Goal: Transaction & Acquisition: Purchase product/service

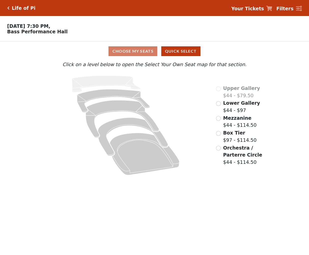
click at [207, 85] on icon at bounding box center [125, 125] width 167 height 105
click at [220, 104] on input "radio" at bounding box center [218, 103] width 5 height 5
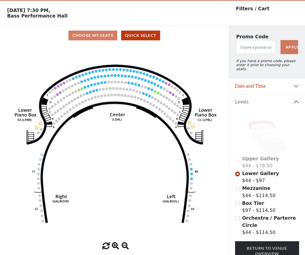
scroll to position [23, 0]
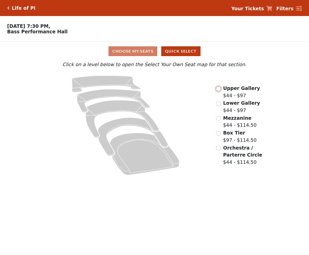
click at [218, 91] on input "radio" at bounding box center [218, 88] width 5 height 5
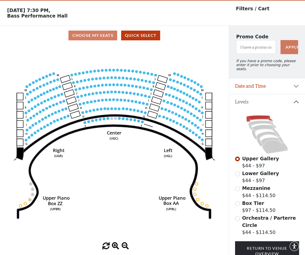
scroll to position [23, 0]
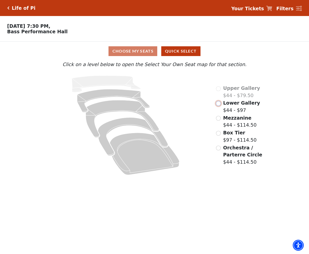
click at [219, 106] on input "radio" at bounding box center [218, 103] width 5 height 5
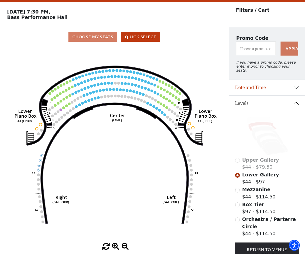
scroll to position [23, 0]
